Goal: Task Accomplishment & Management: Use online tool/utility

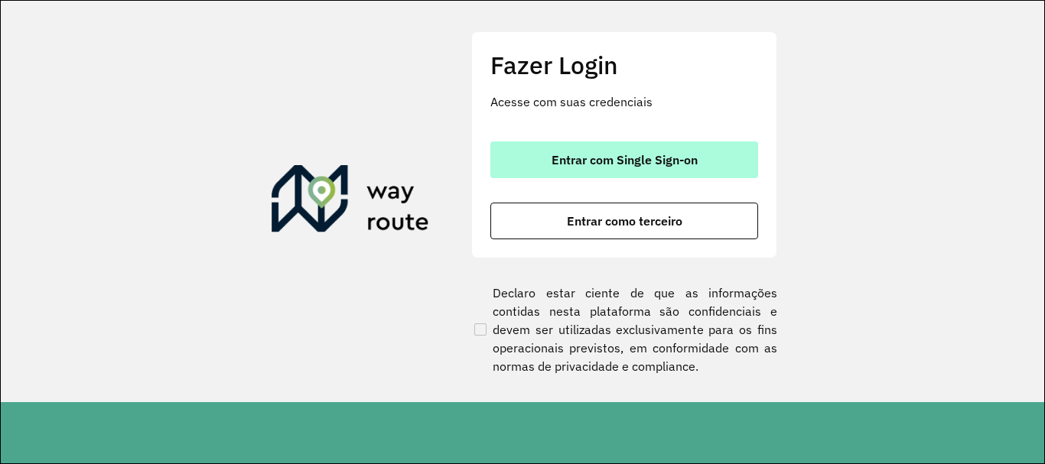
click at [619, 147] on button "Entrar com Single Sign-on" at bounding box center [624, 159] width 268 height 37
